Goal: Information Seeking & Learning: Learn about a topic

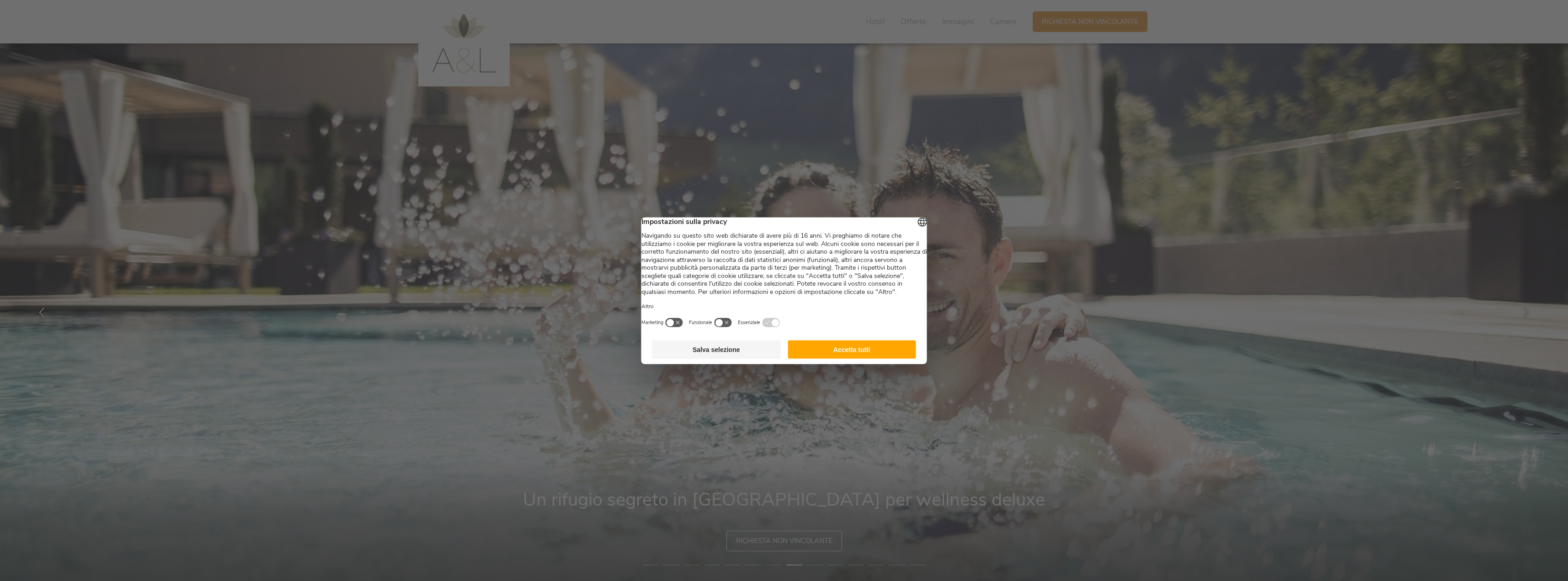
click at [822, 357] on button "Accetta tutti" at bounding box center [851, 349] width 128 height 19
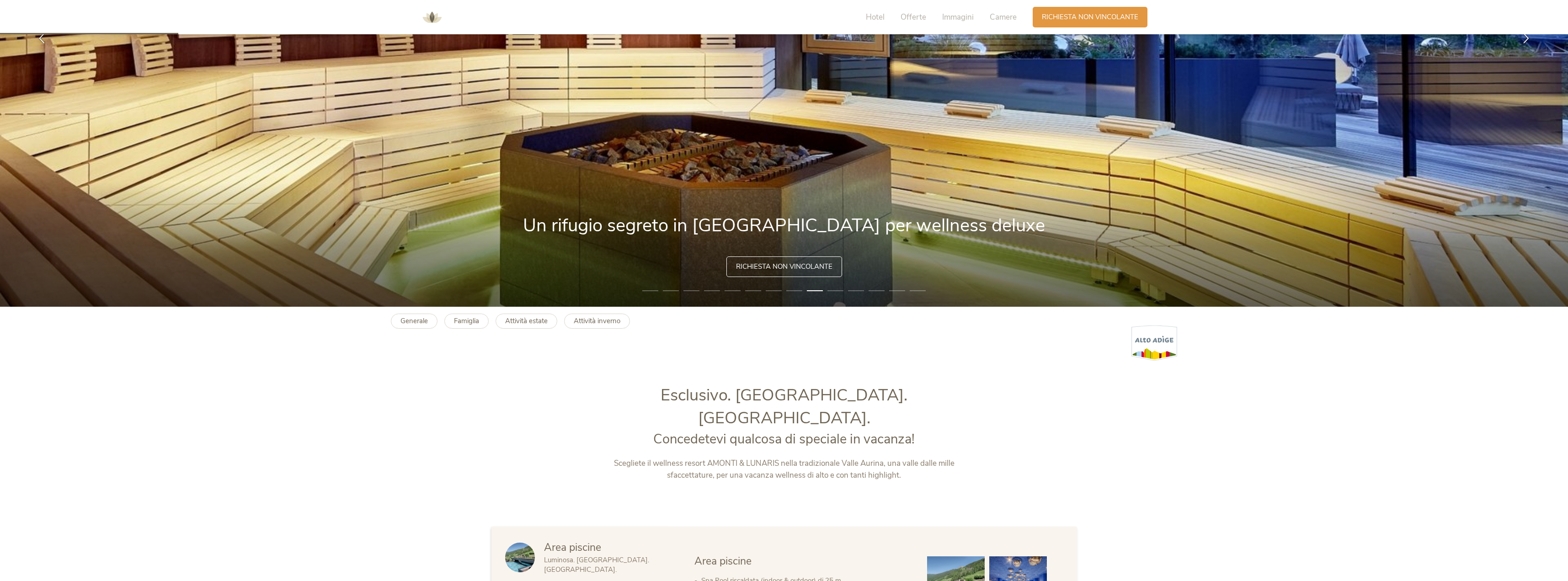
scroll to position [320, 0]
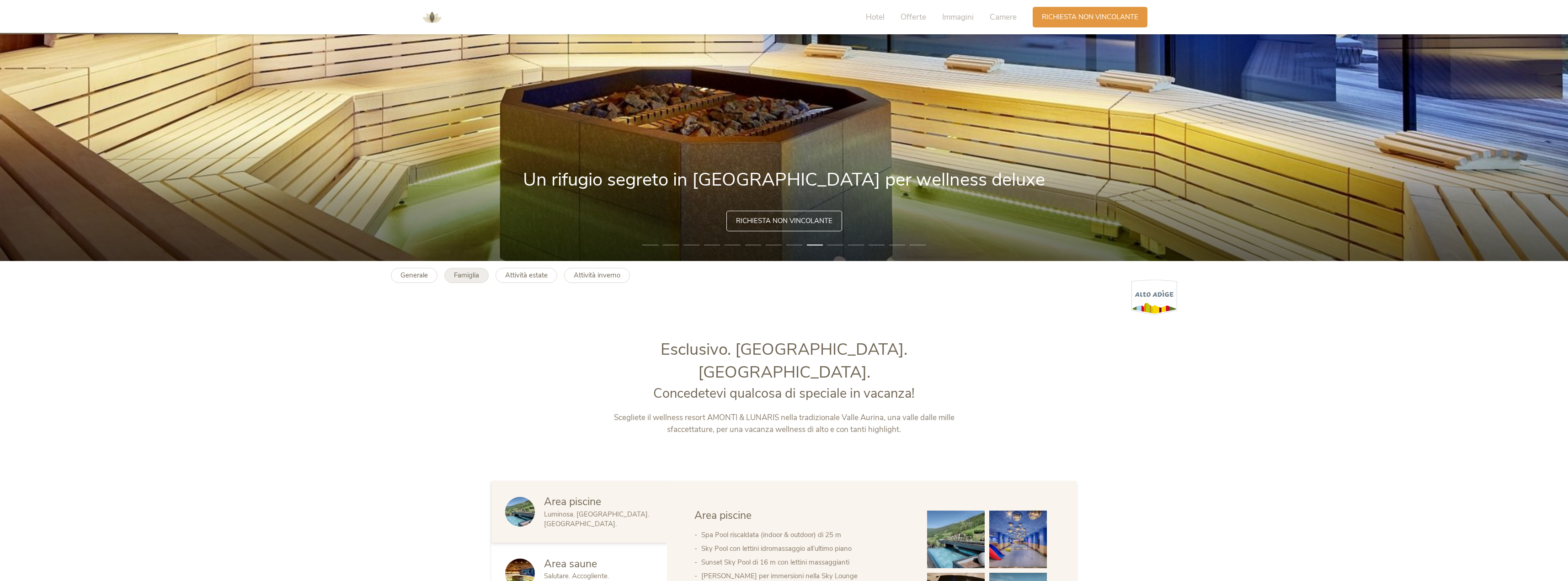
click at [456, 272] on b "Famiglia" at bounding box center [466, 275] width 25 height 9
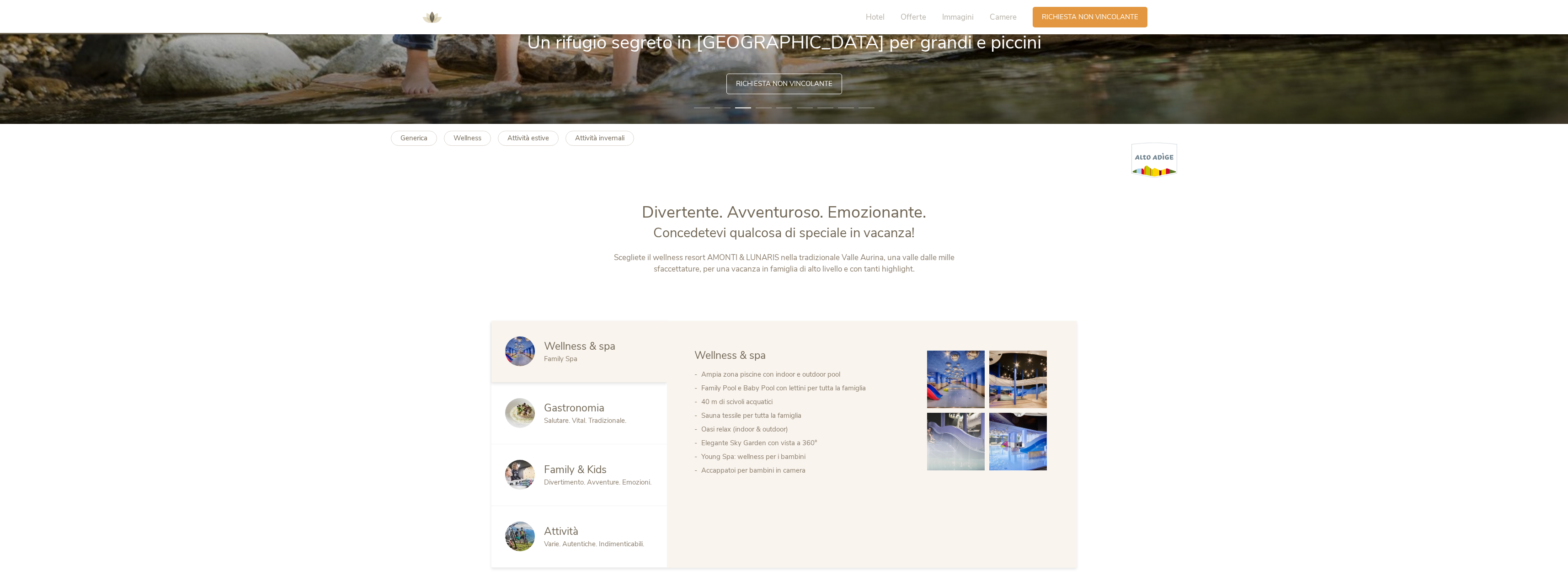
scroll to position [594, 0]
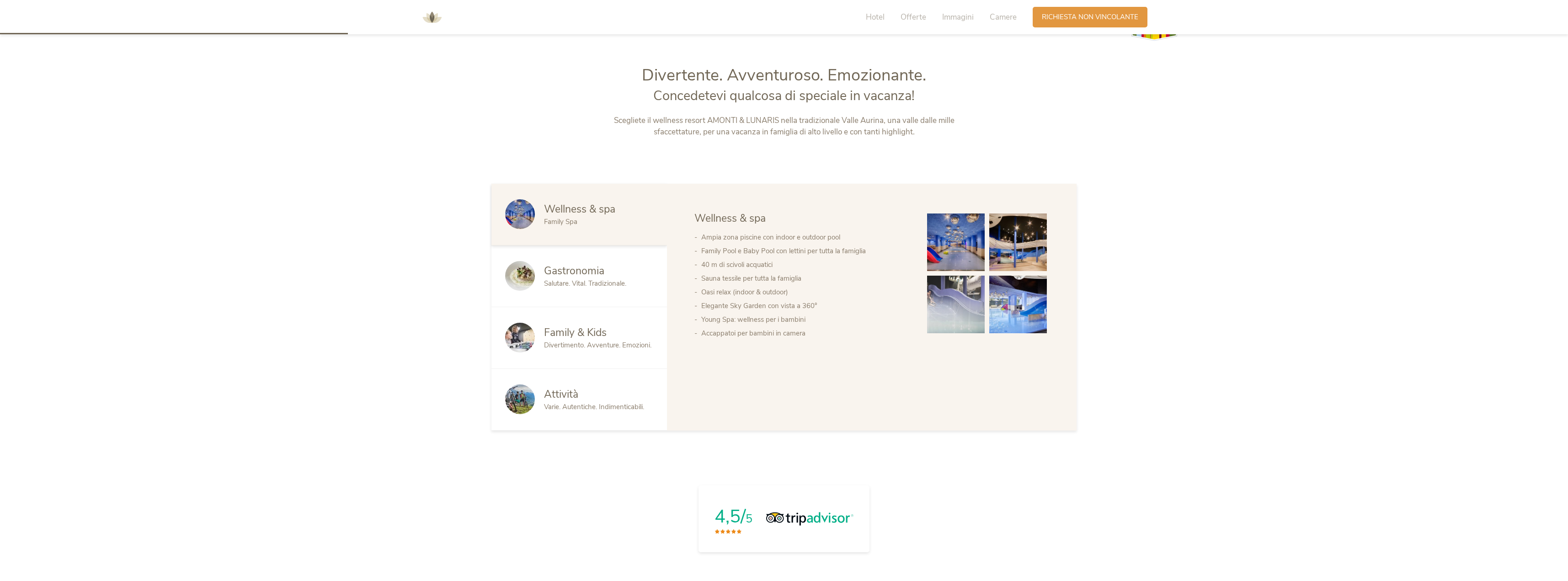
click at [582, 270] on span "Gastronomia" at bounding box center [574, 271] width 60 height 15
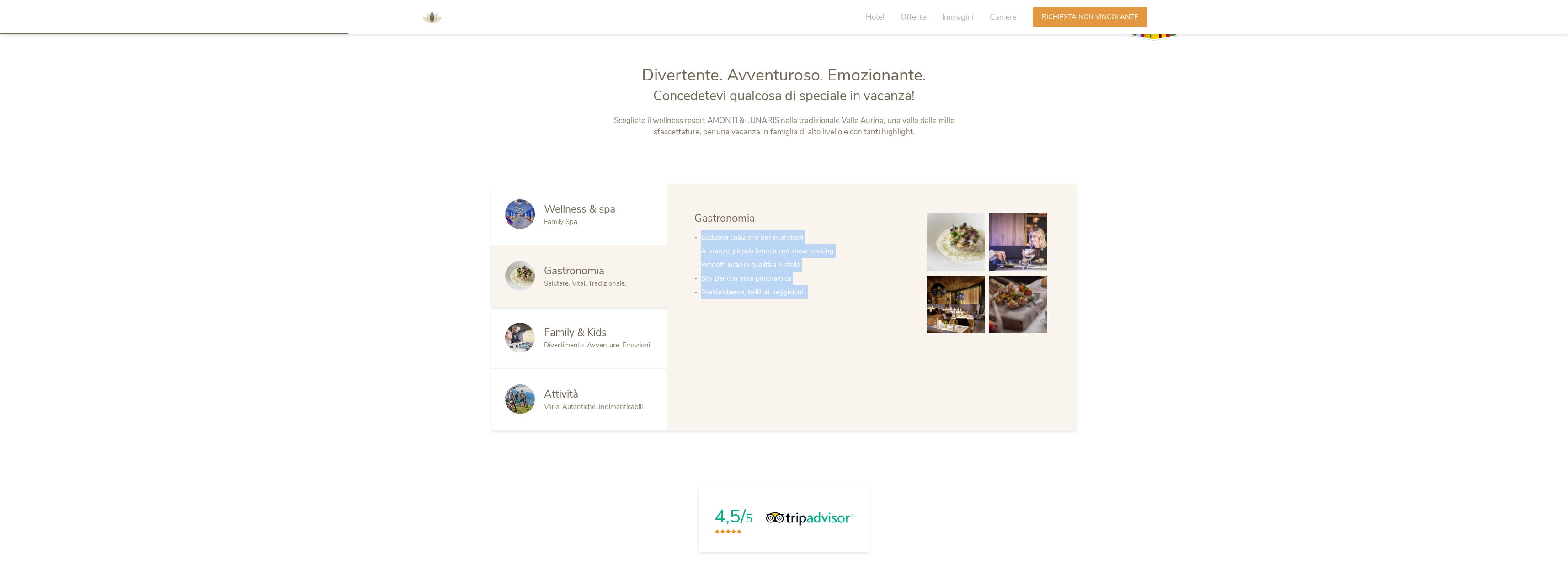
drag, startPoint x: 701, startPoint y: 236, endPoint x: 832, endPoint y: 289, distance: 141.3
click at [832, 289] on ul "Esclusiva colazione per intenditori A pranzo: piccolo brunch con show cooking P…" at bounding box center [801, 264] width 214 height 68
click at [832, 289] on li "Scaldabiberon, bollitori, seggioloni…" at bounding box center [805, 292] width 207 height 14
click at [576, 327] on span "Family & Kids" at bounding box center [576, 333] width 63 height 15
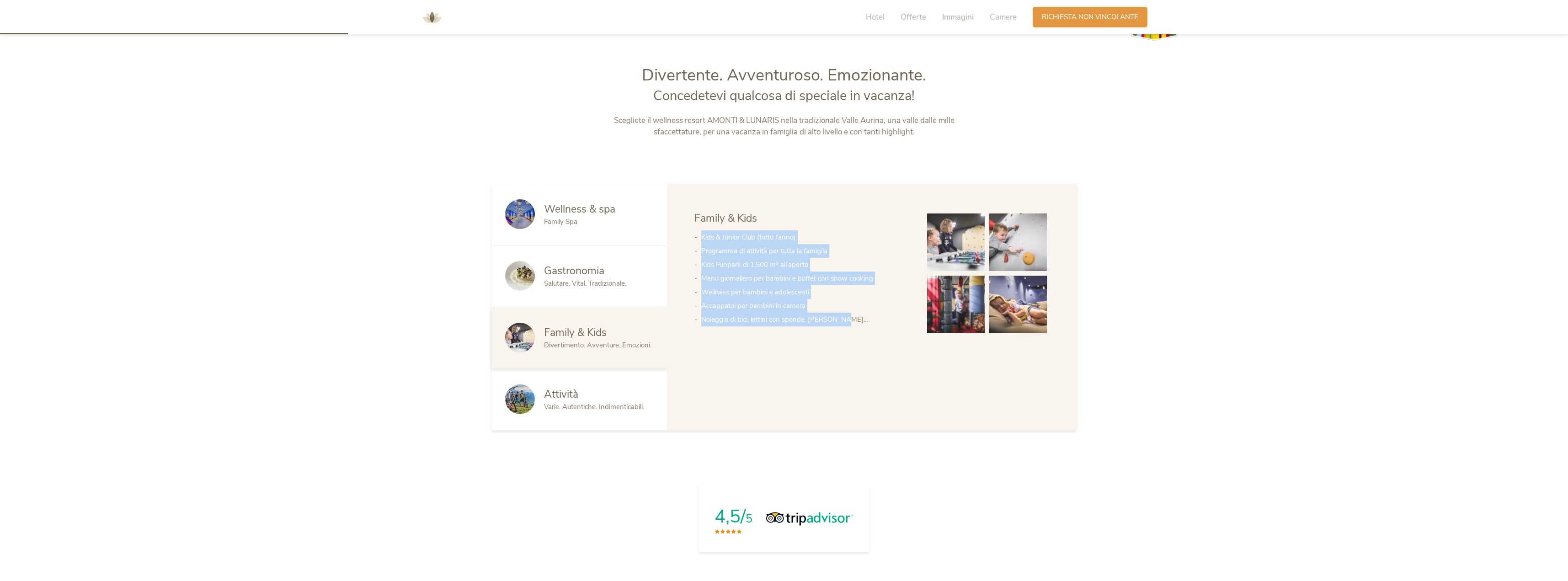
drag, startPoint x: 702, startPoint y: 234, endPoint x: 847, endPoint y: 313, distance: 165.1
click at [847, 313] on ul "Kids & Junior Club (tutto l‘anno) Programma di attività per tutta la famiglia K…" at bounding box center [801, 278] width 214 height 96
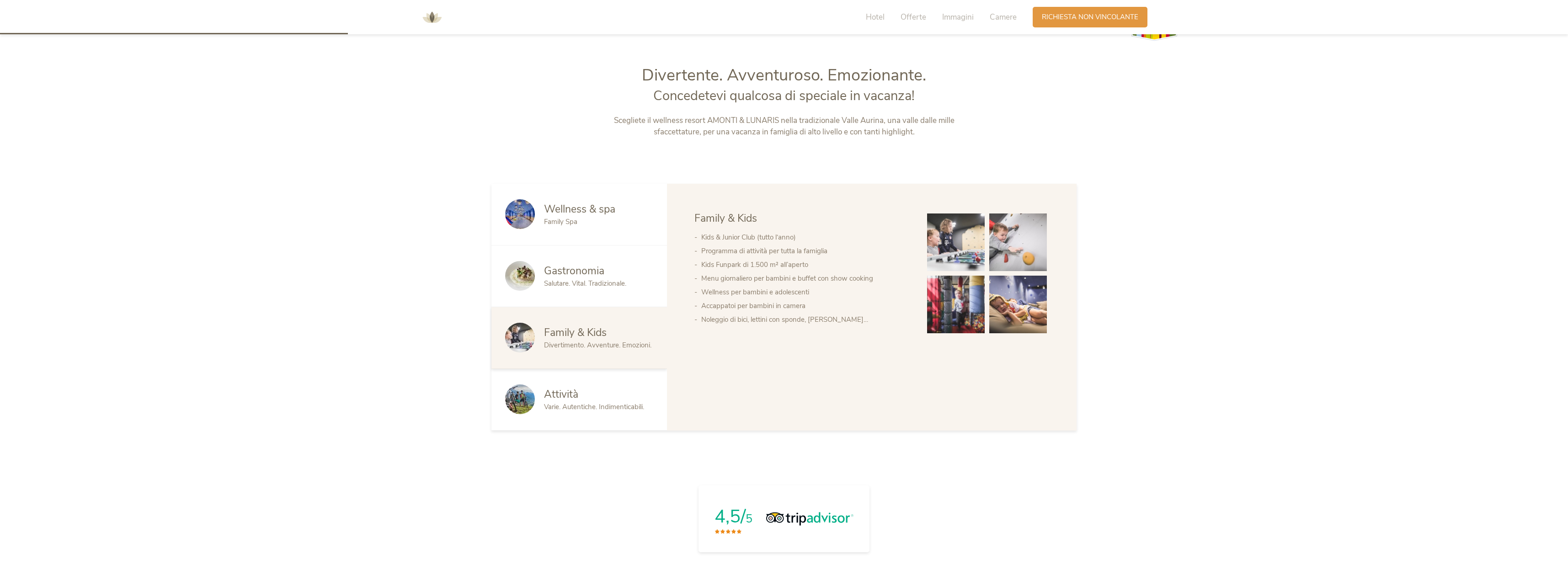
click at [579, 397] on div "Attività" at bounding box center [599, 394] width 110 height 15
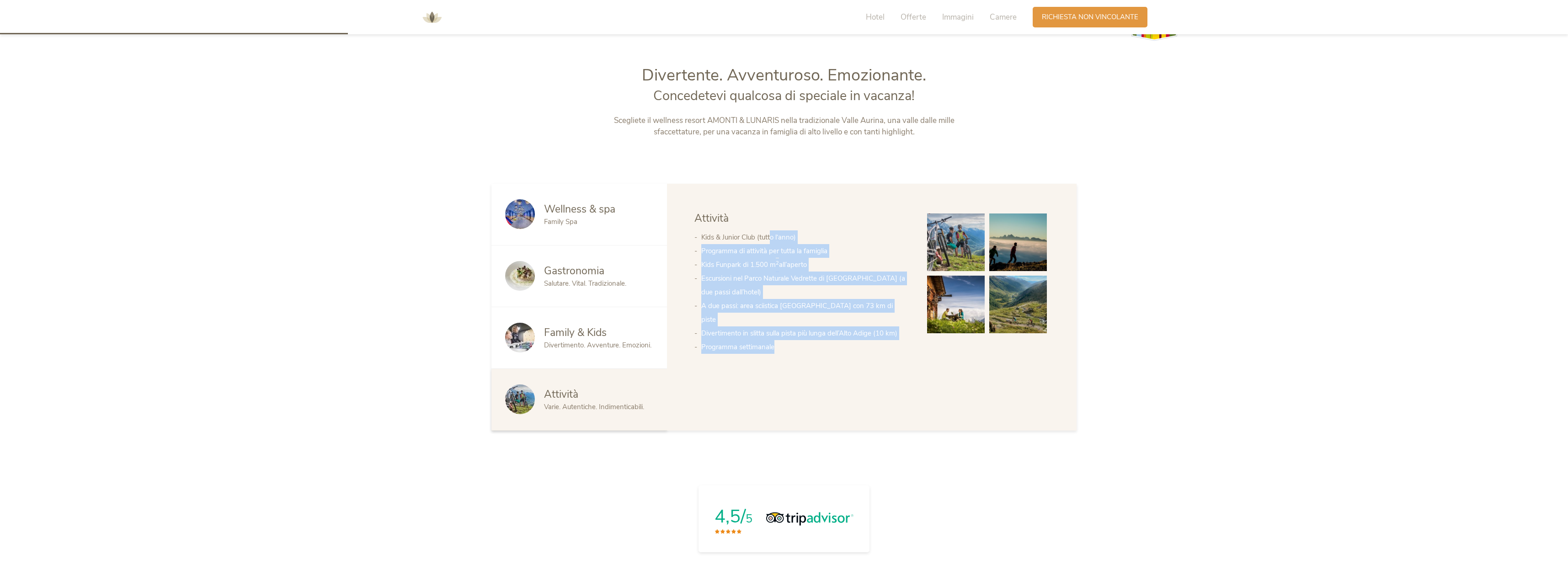
drag, startPoint x: 772, startPoint y: 241, endPoint x: 785, endPoint y: 338, distance: 97.9
click at [785, 338] on ul "Kids & Junior Club (tutto l‘anno) Programma di attività per tutta la famiglia K…" at bounding box center [801, 292] width 214 height 123
click at [785, 340] on li "Programma settimanale" at bounding box center [805, 347] width 207 height 14
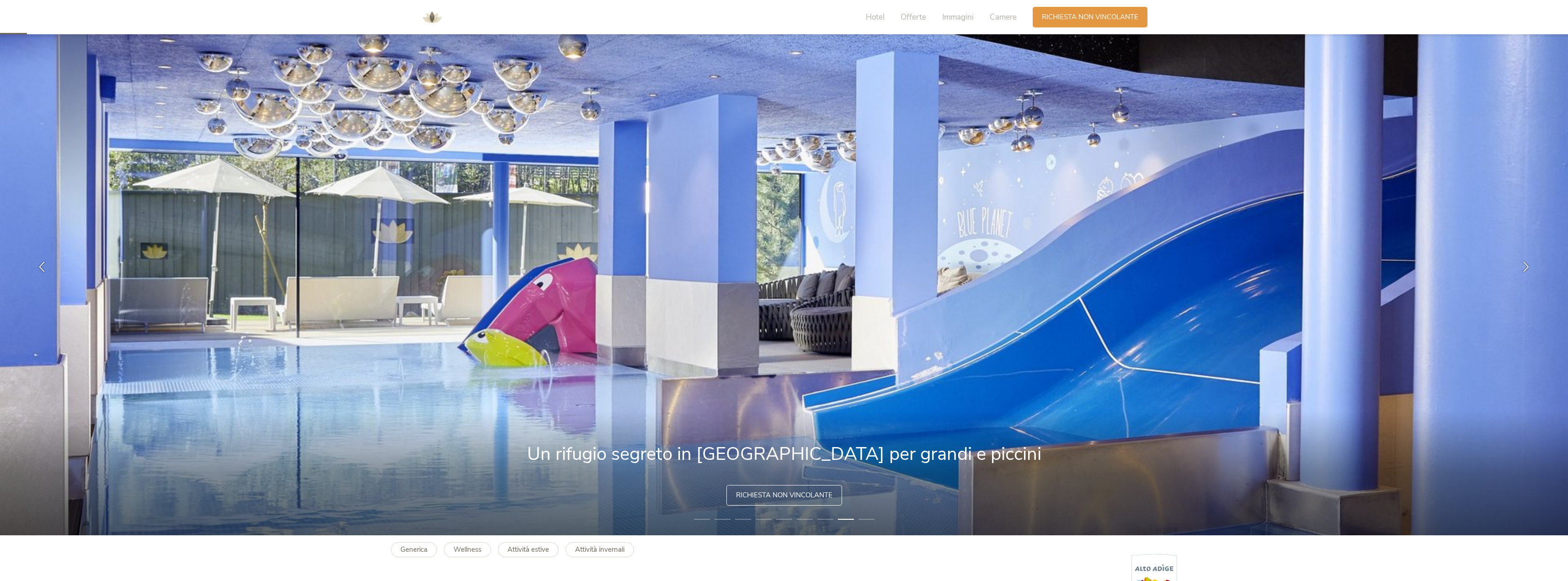
scroll to position [0, 0]
